Goal: Task Accomplishment & Management: Manage account settings

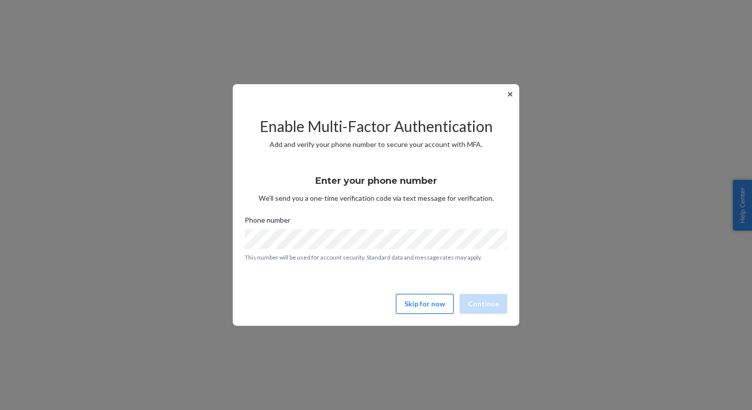
click at [421, 300] on button "Skip for now" at bounding box center [425, 304] width 58 height 20
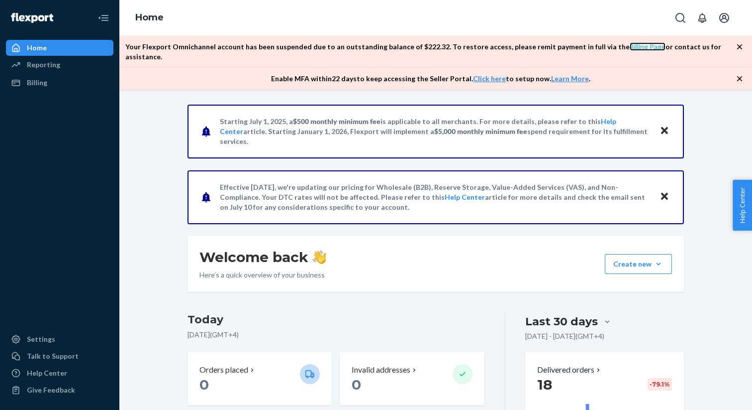
click at [630, 43] on link "Billing Page" at bounding box center [648, 46] width 36 height 8
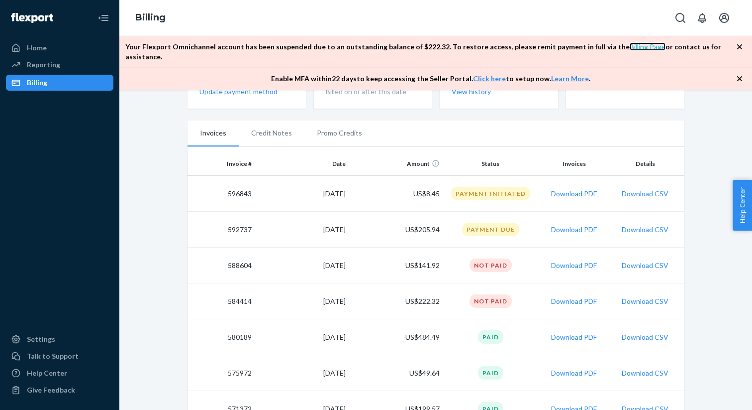
scroll to position [108, 0]
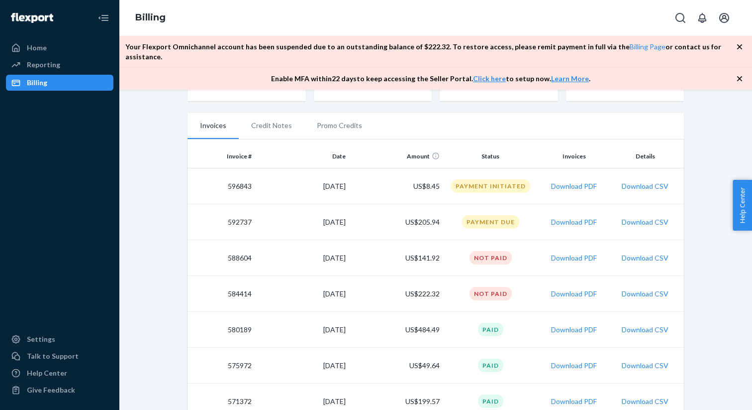
click at [233, 288] on td "584414" at bounding box center [222, 294] width 68 height 36
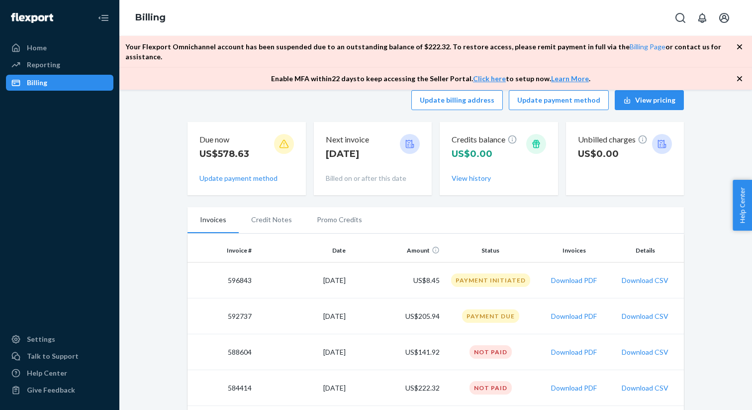
scroll to position [0, 0]
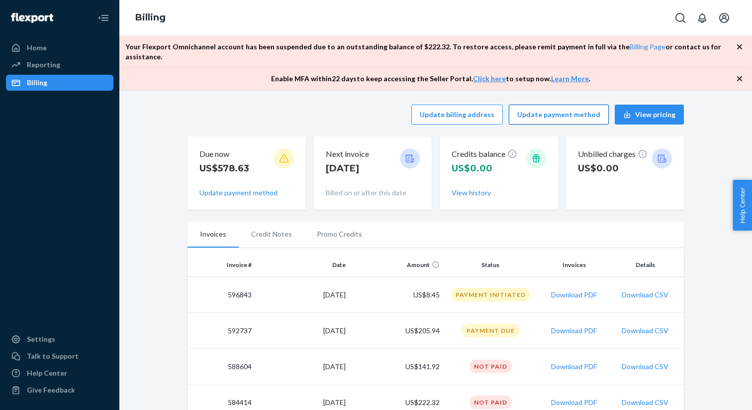
click at [543, 104] on button "Update payment method" at bounding box center [559, 114] width 100 height 20
click at [544, 106] on button "Update payment method" at bounding box center [559, 114] width 100 height 20
